Goal: Task Accomplishment & Management: Manage account settings

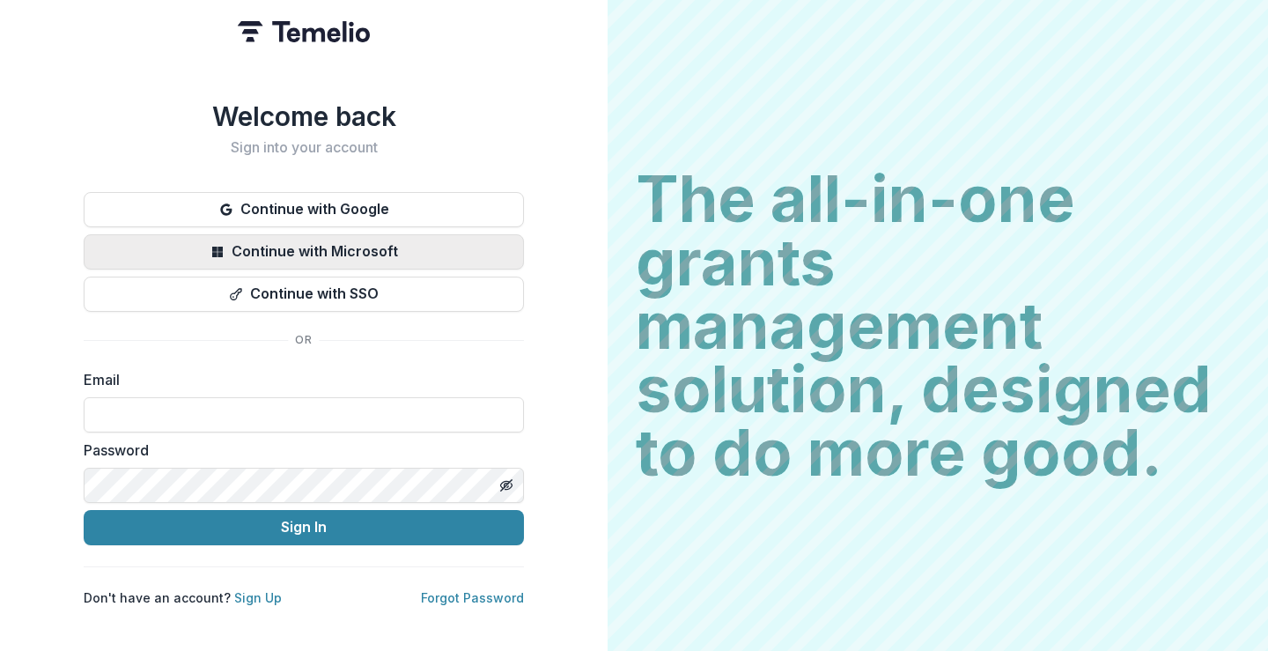
click at [363, 252] on button "Continue with Microsoft" at bounding box center [304, 251] width 440 height 35
click at [360, 399] on input at bounding box center [304, 414] width 440 height 35
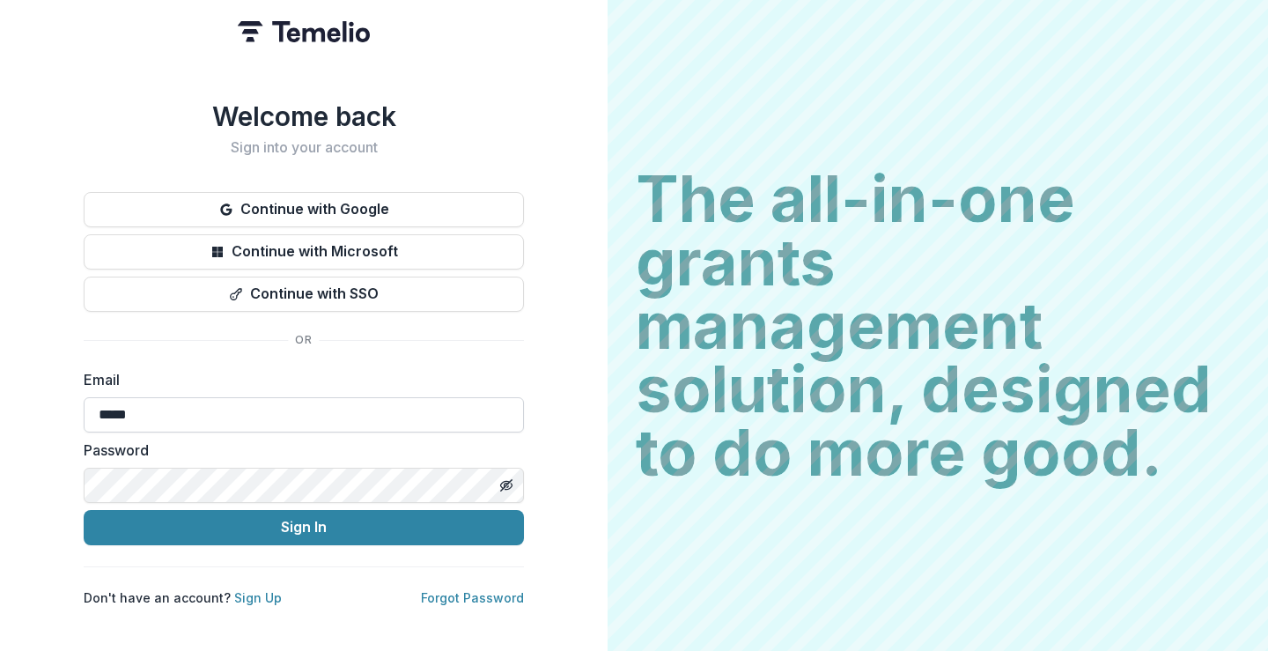
type input "**********"
click at [84, 510] on button "Sign In" at bounding box center [304, 527] width 440 height 35
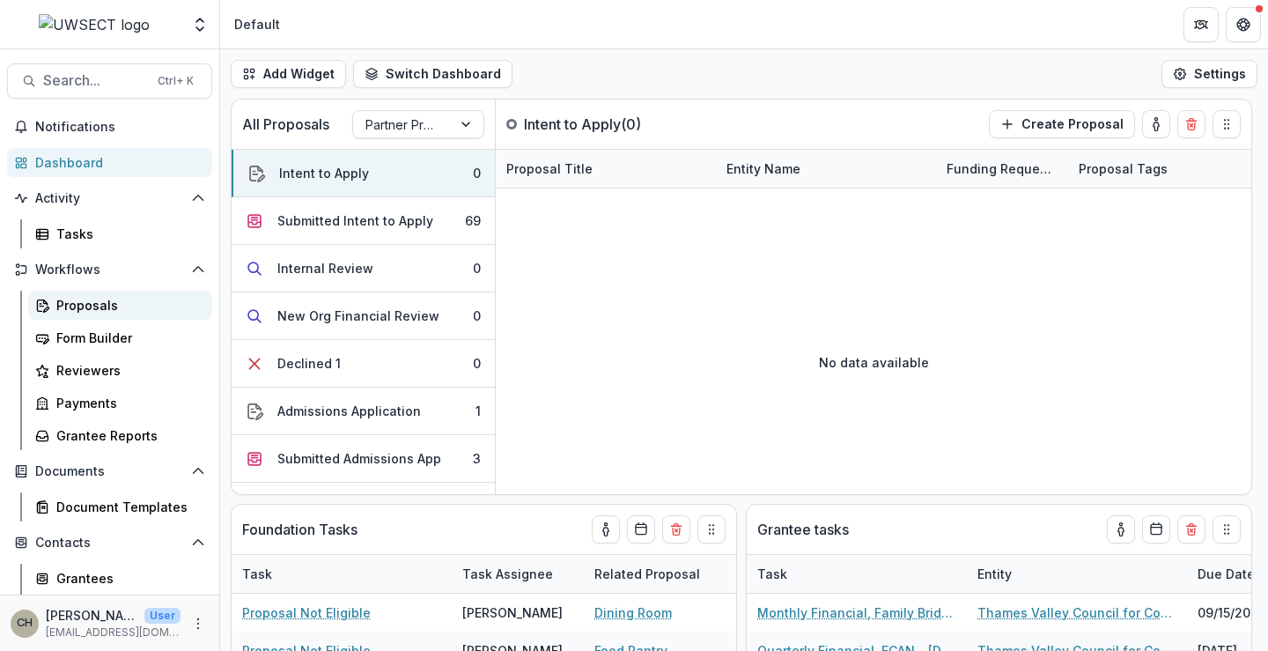
click at [107, 306] on div "Proposals" at bounding box center [127, 305] width 142 height 18
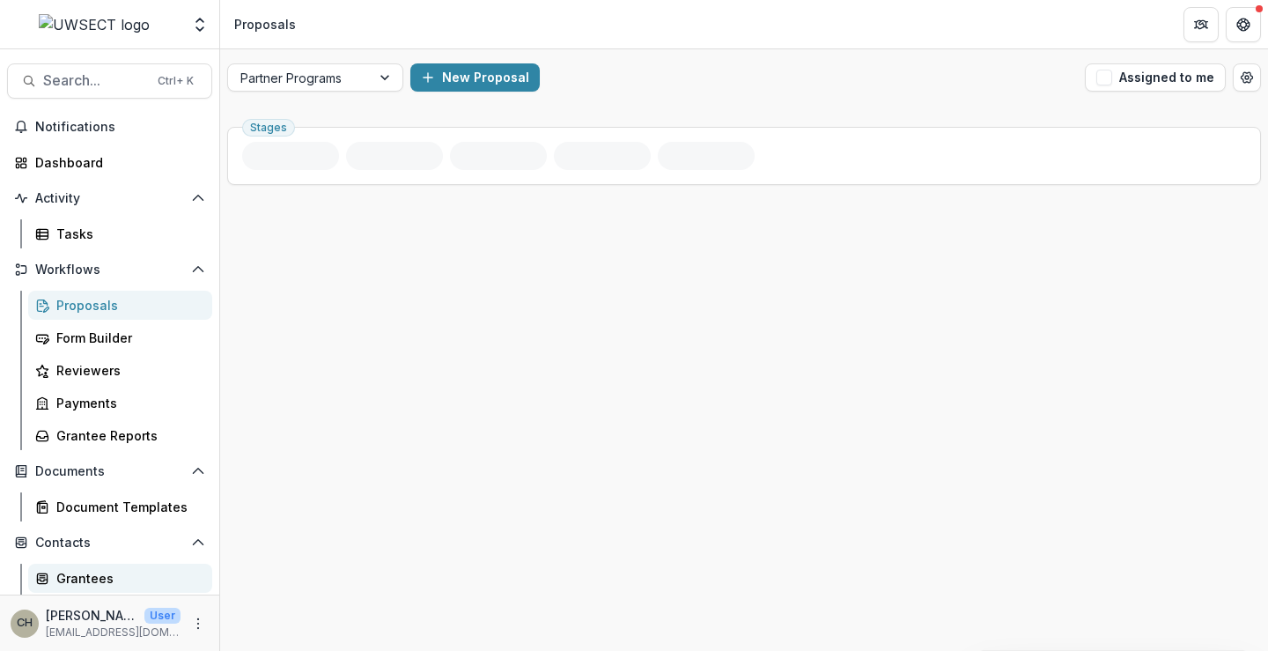
click at [97, 584] on div "Grantees" at bounding box center [127, 578] width 142 height 18
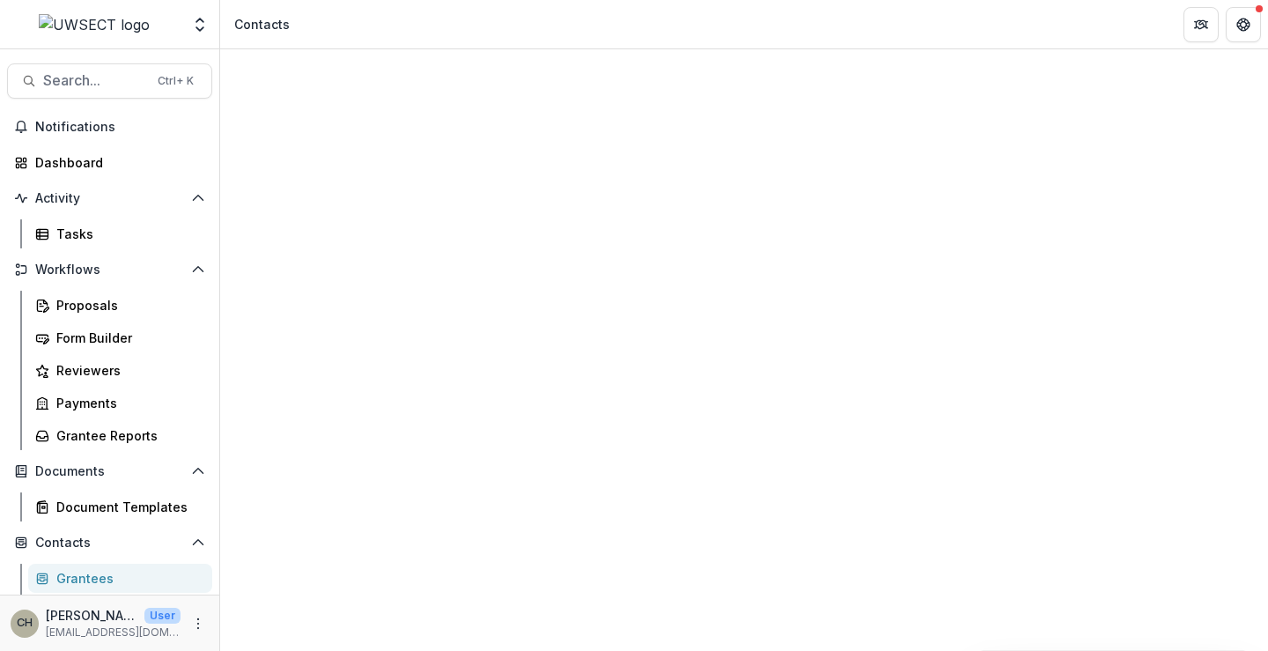
click at [370, 316] on span "Sort Descending" at bounding box center [425, 312] width 111 height 18
